Goal: Find specific page/section: Find specific page/section

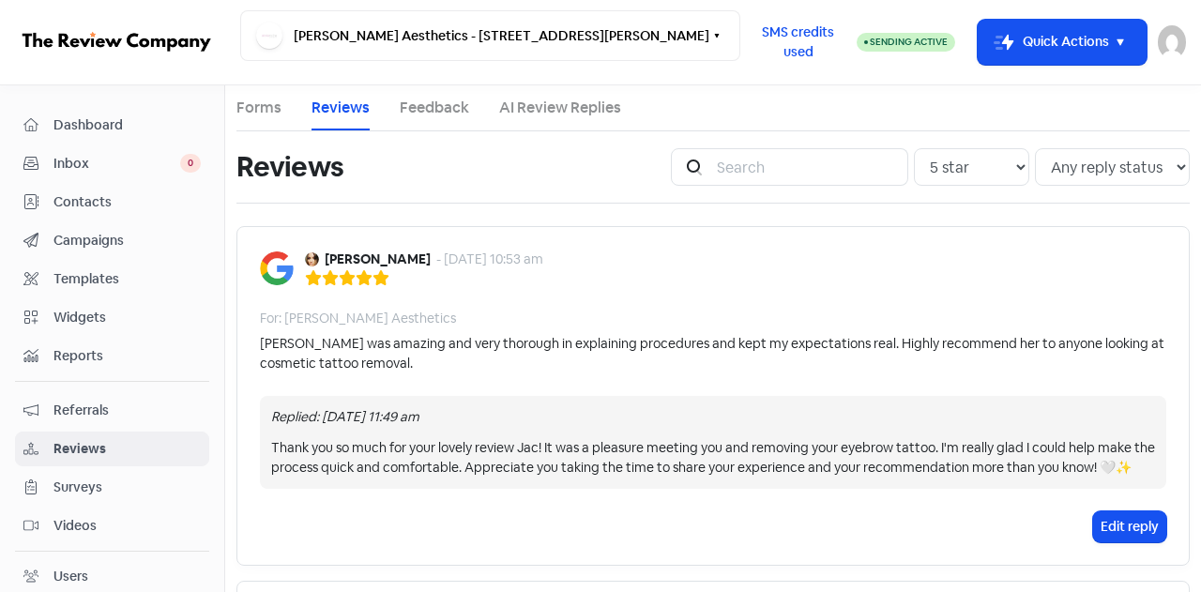
select select "5"
click at [743, 162] on input "search" at bounding box center [806, 167] width 203 height 38
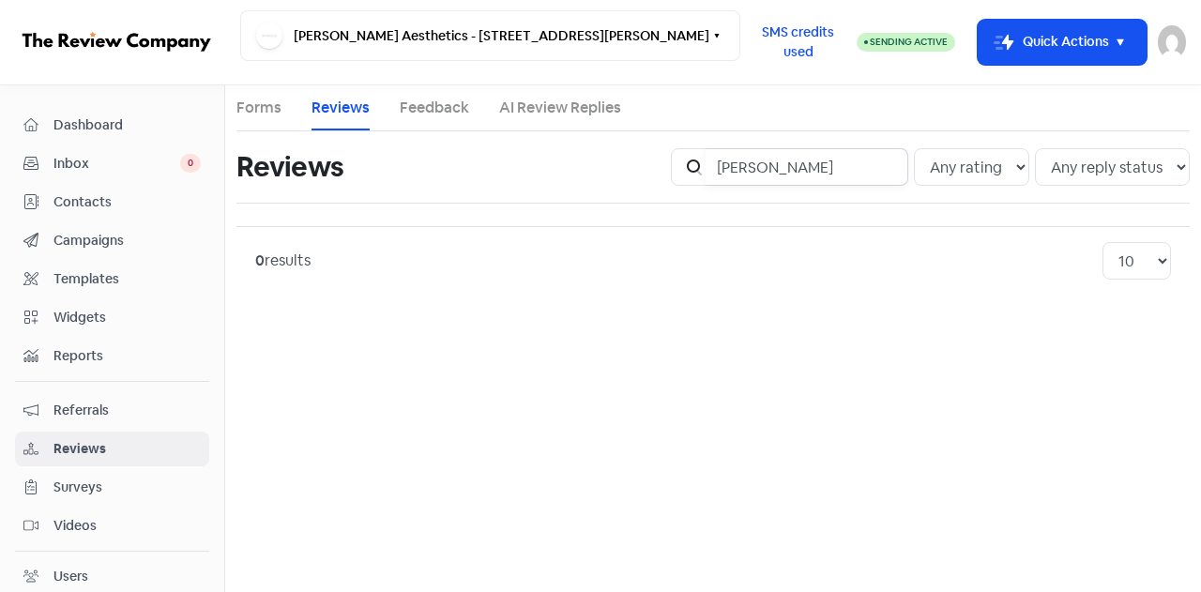
click at [739, 168] on input "leeanne" at bounding box center [806, 167] width 203 height 38
type input "leanne"
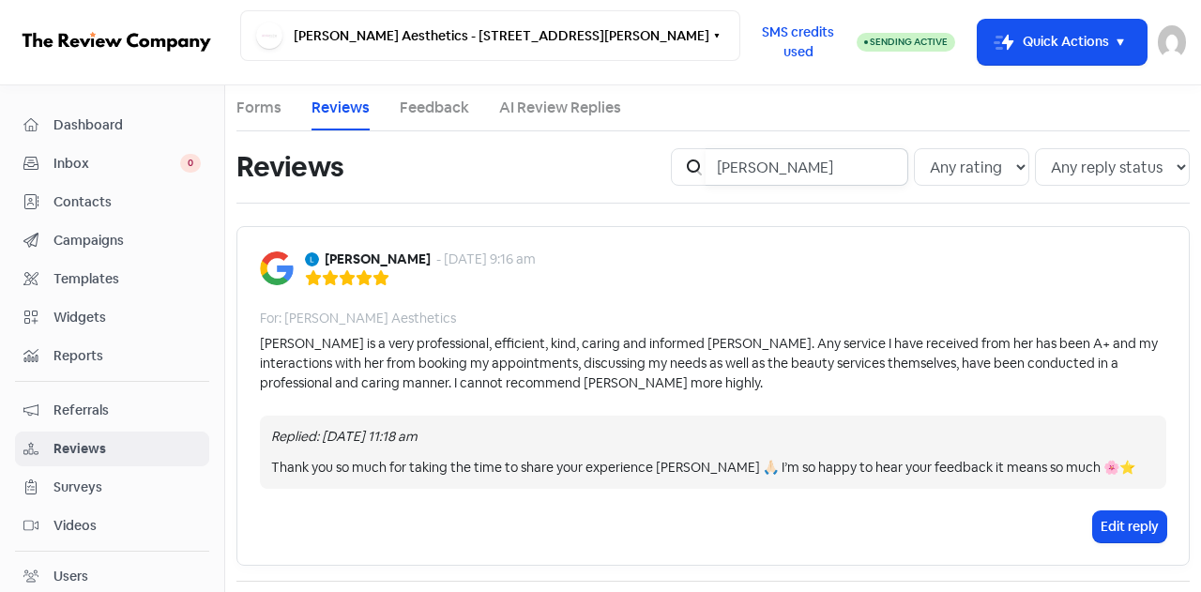
drag, startPoint x: 770, startPoint y: 170, endPoint x: 671, endPoint y: 160, distance: 99.9
click at [671, 160] on div "Icon For Search leanne" at bounding box center [789, 167] width 237 height 38
click at [68, 127] on span "Dashboard" at bounding box center [126, 125] width 147 height 20
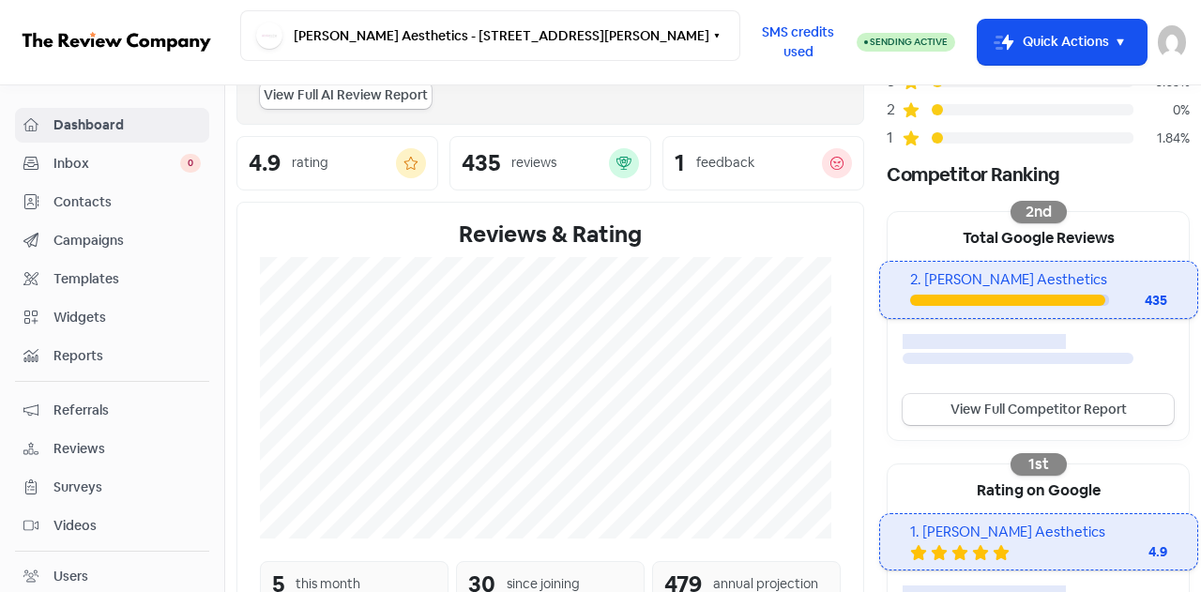
scroll to position [200, 0]
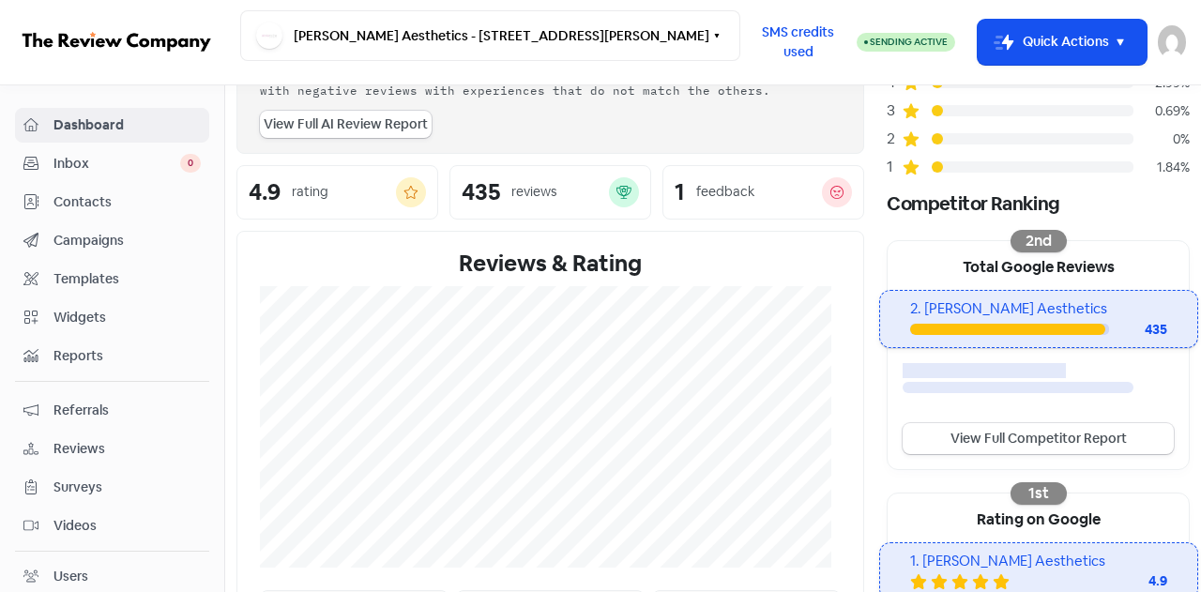
click at [1018, 428] on link "View Full Competitor Report" at bounding box center [1037, 438] width 271 height 31
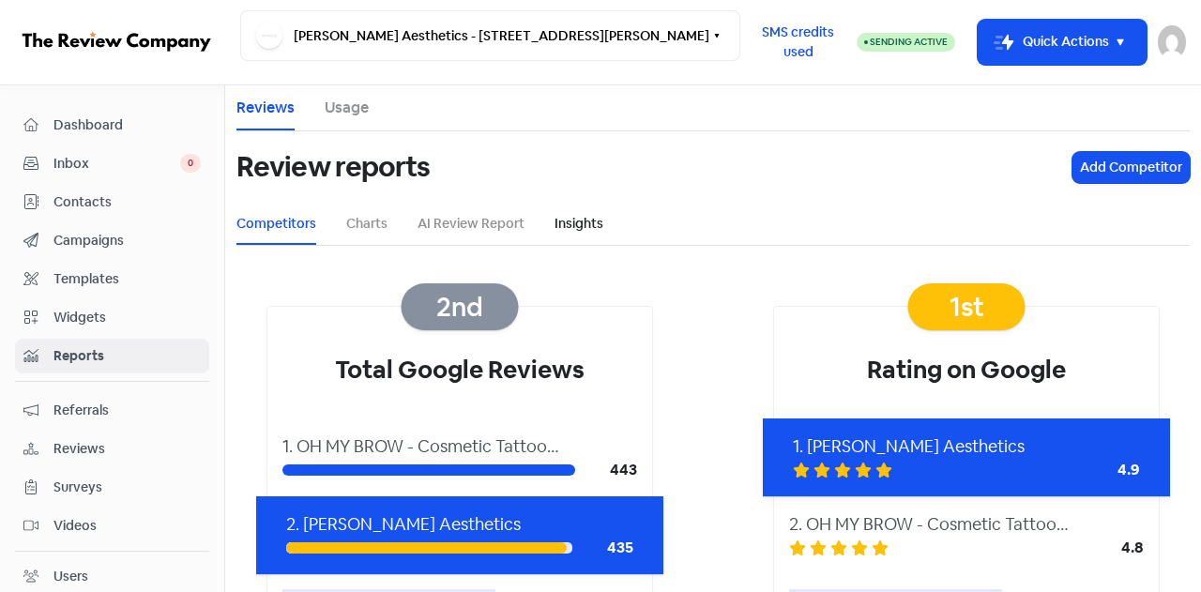
click at [583, 224] on link "Insights" at bounding box center [578, 224] width 49 height 20
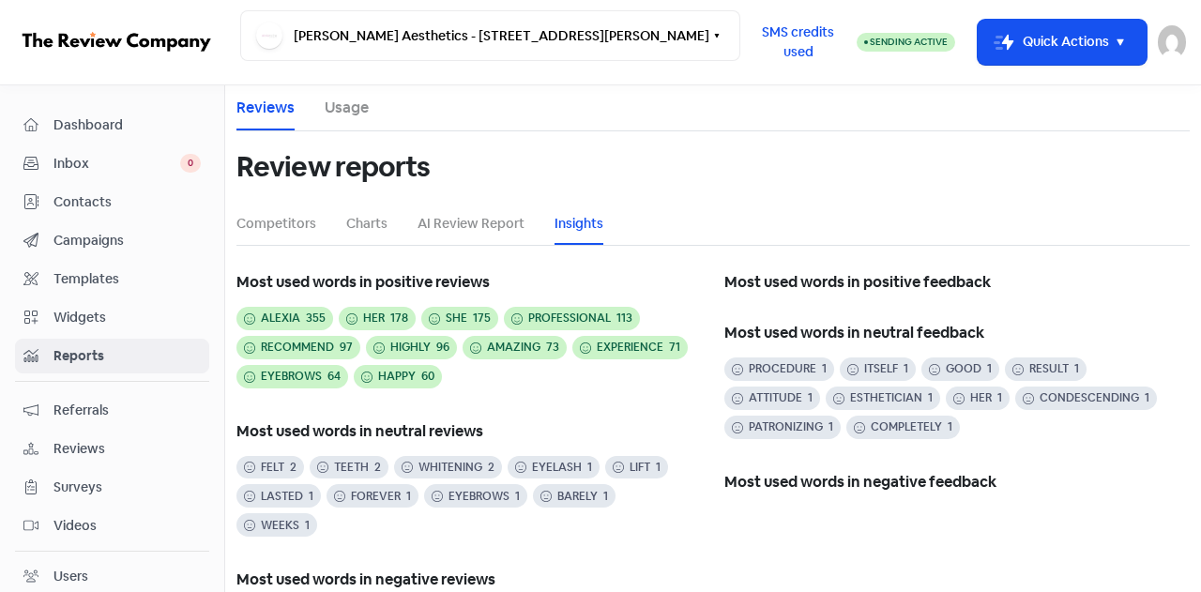
click at [77, 164] on span "Inbox" at bounding box center [116, 164] width 127 height 20
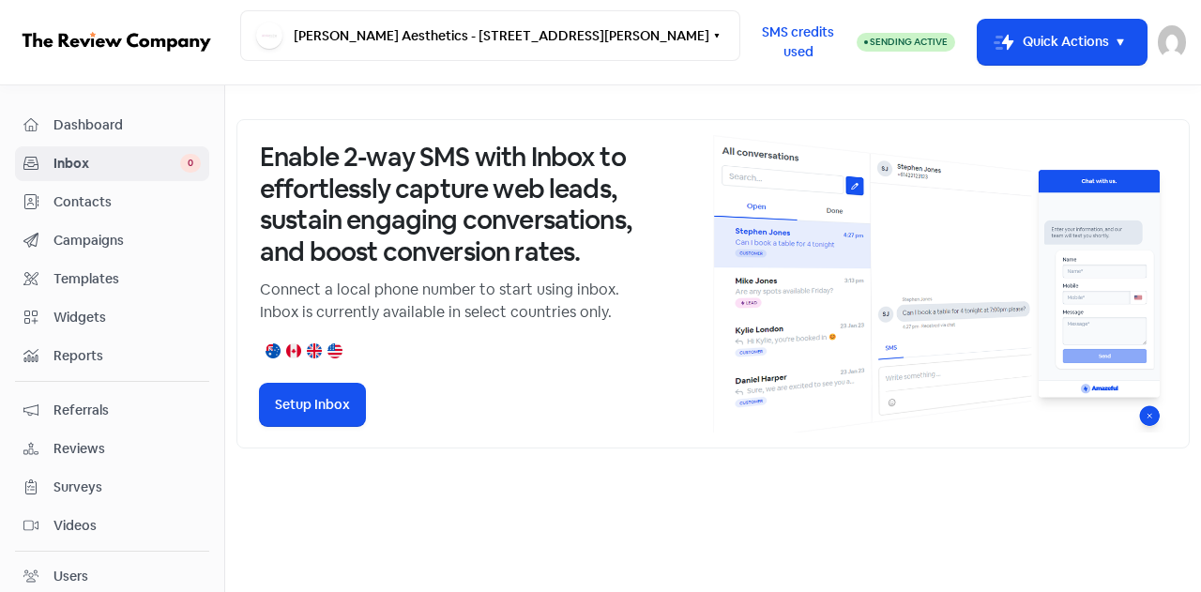
click at [86, 130] on span "Dashboard" at bounding box center [126, 125] width 147 height 20
